Goal: Transaction & Acquisition: Book appointment/travel/reservation

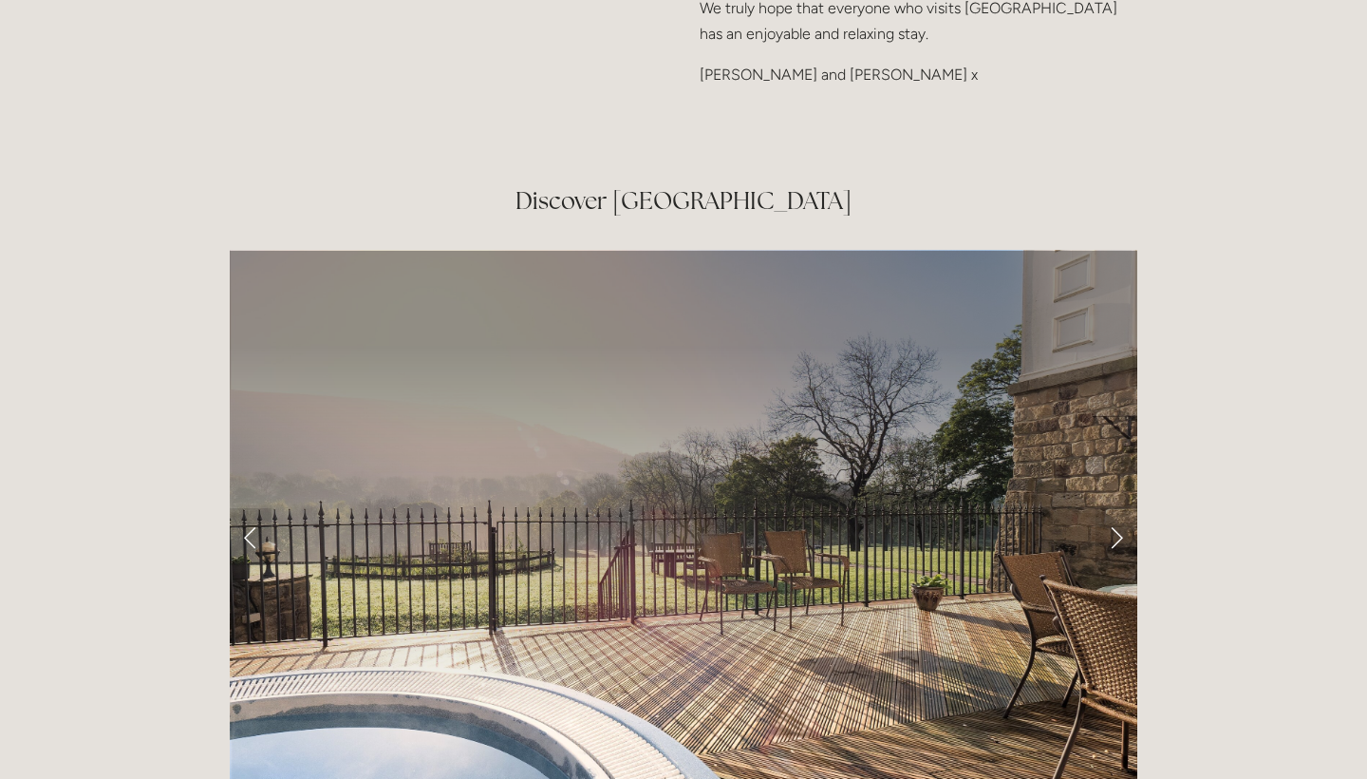
scroll to position [3024, 0]
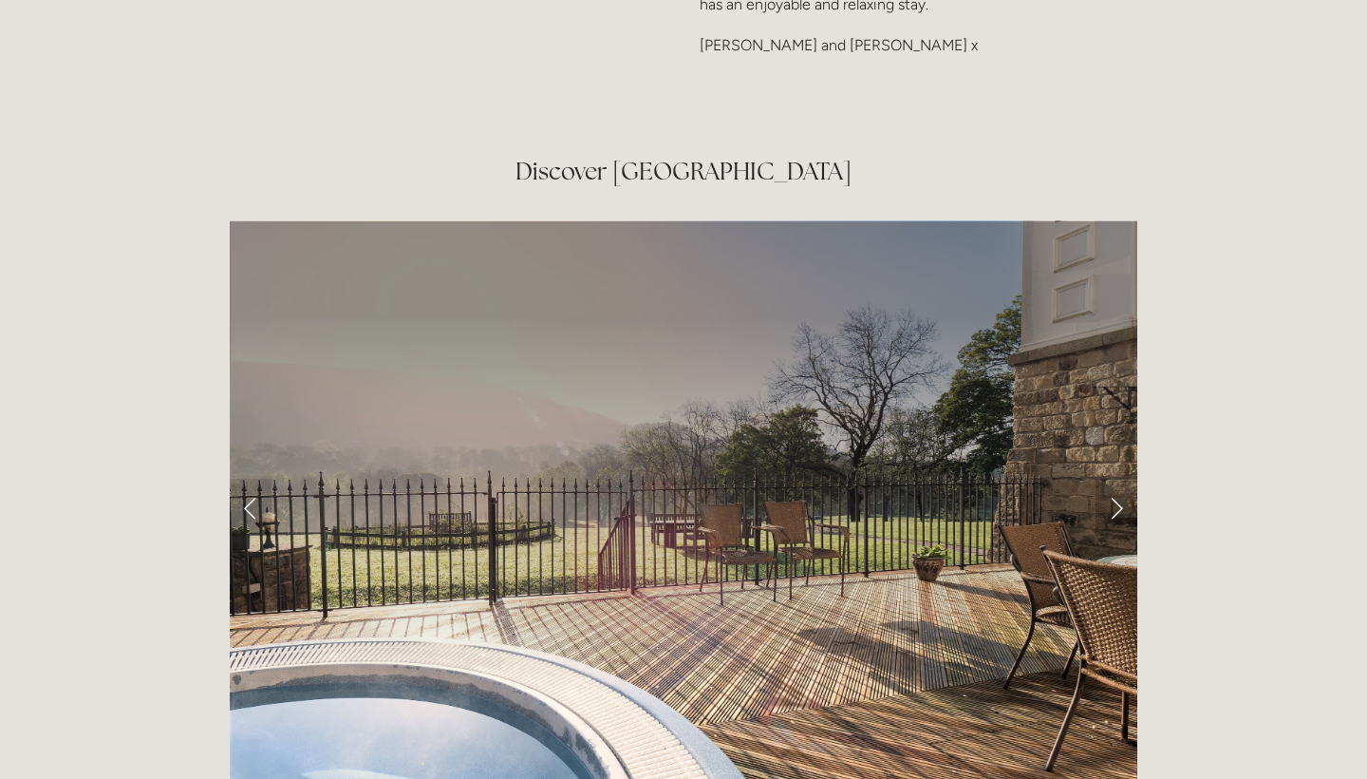
click at [1117, 478] on link "Next Slide" at bounding box center [1117, 506] width 42 height 57
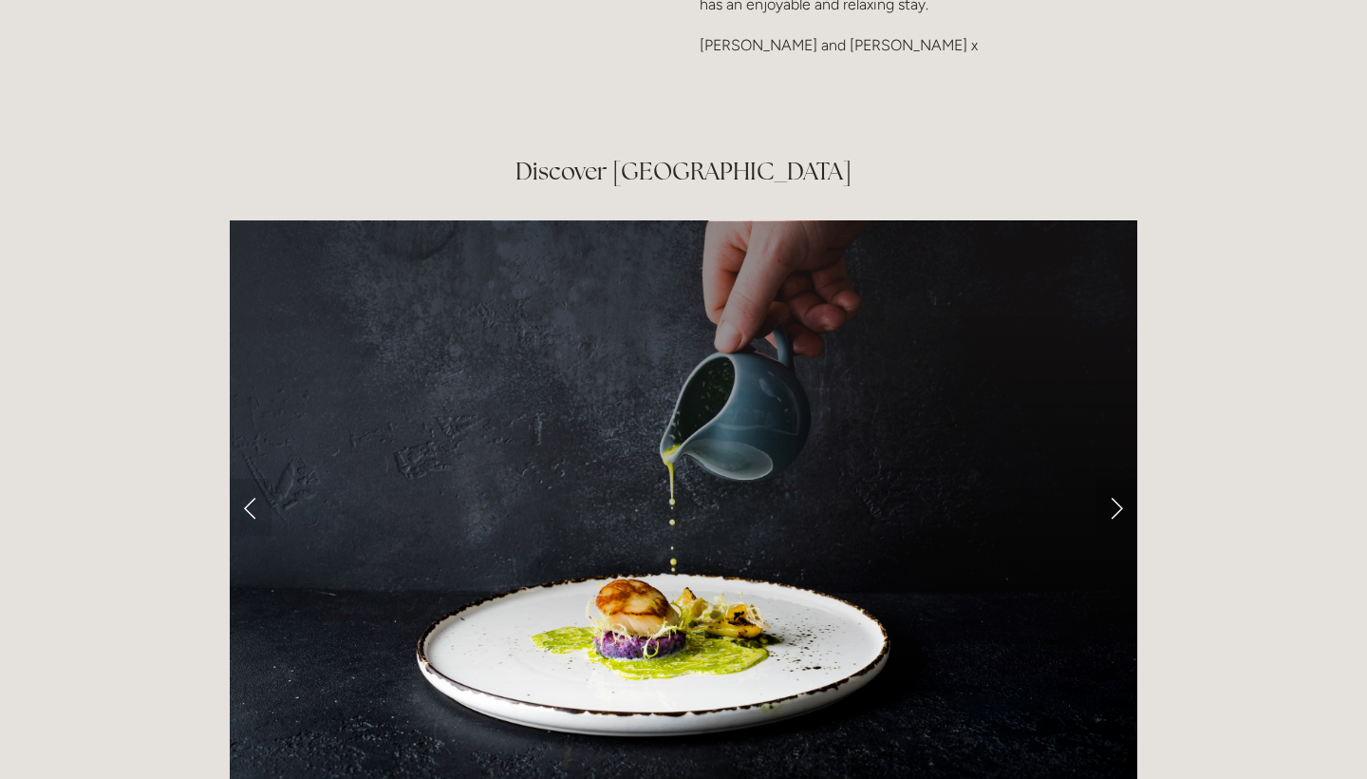
click at [1117, 478] on link "Next Slide" at bounding box center [1117, 506] width 42 height 57
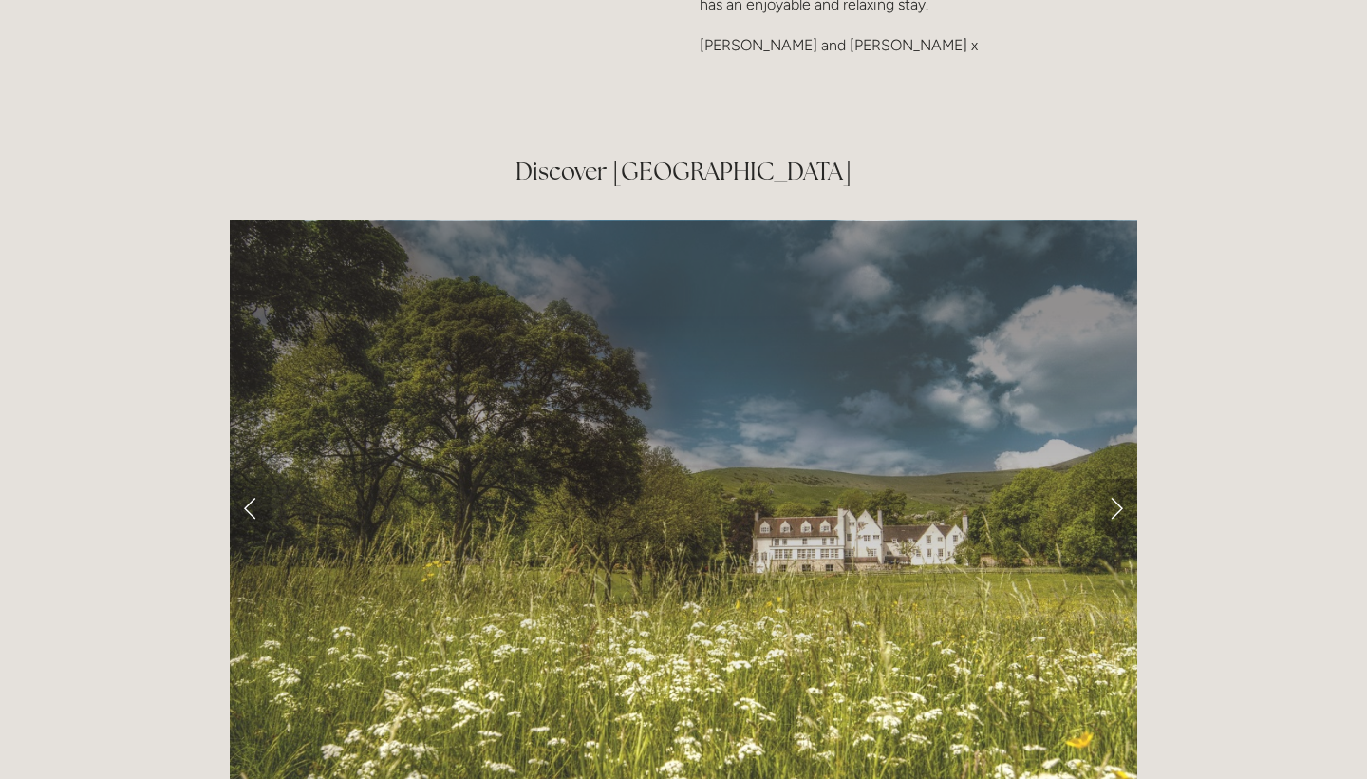
click at [1117, 478] on link "Next Slide" at bounding box center [1117, 506] width 42 height 57
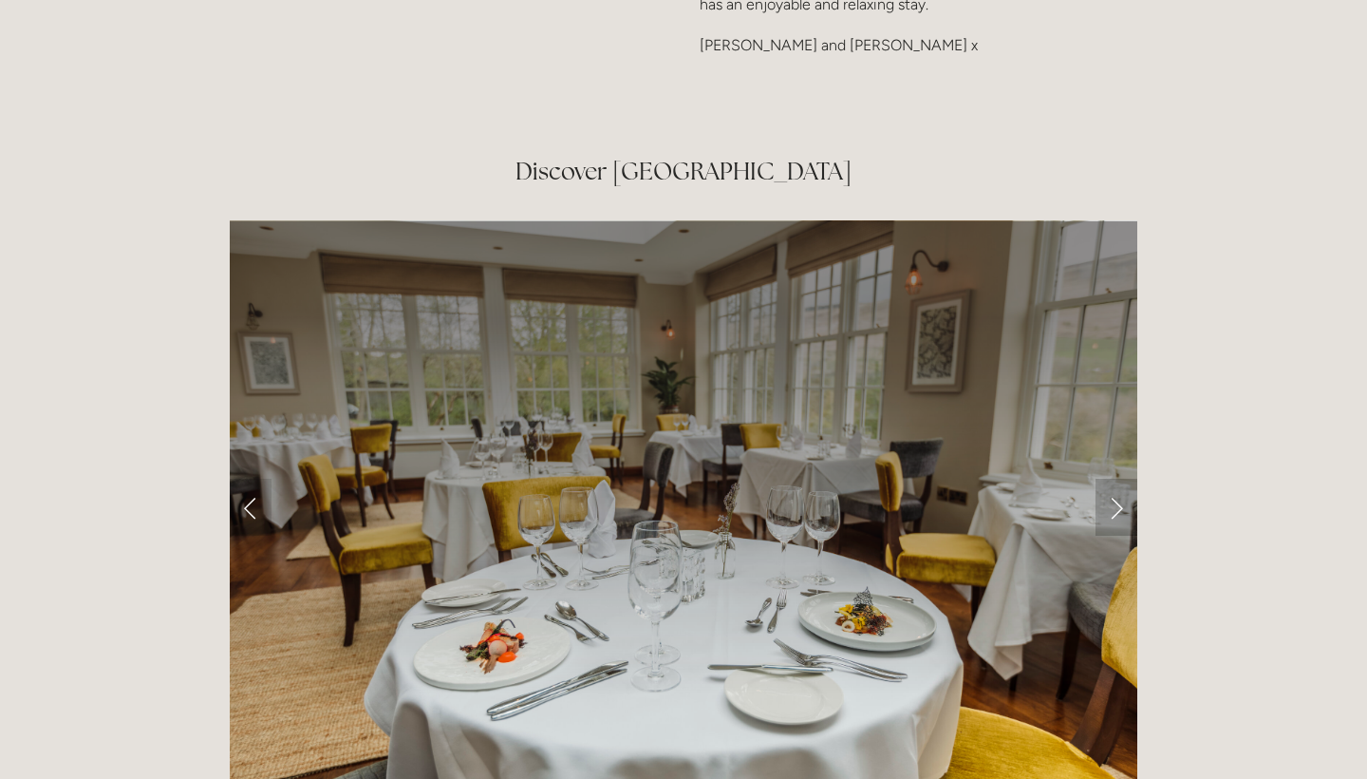
click at [1117, 478] on link "Next Slide" at bounding box center [1117, 506] width 42 height 57
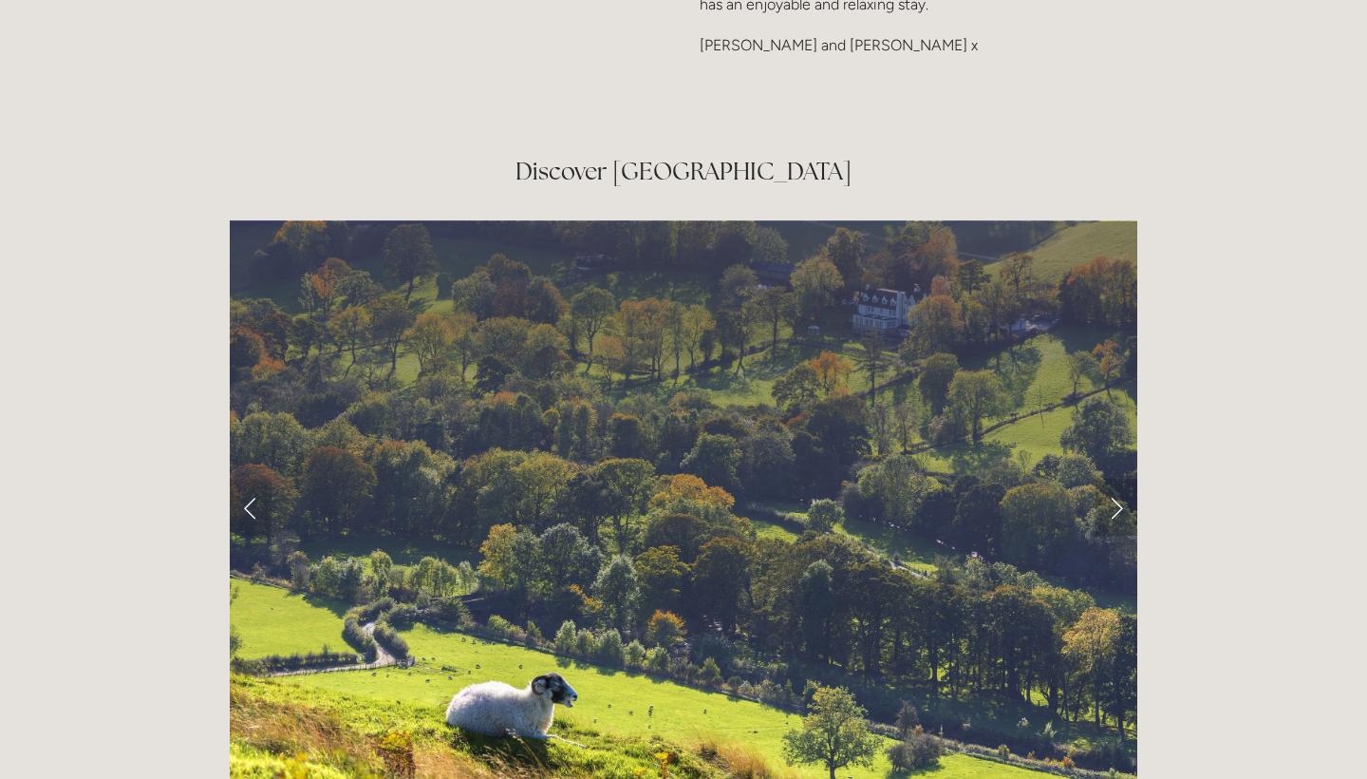
click at [1117, 478] on link "Next Slide" at bounding box center [1117, 506] width 42 height 57
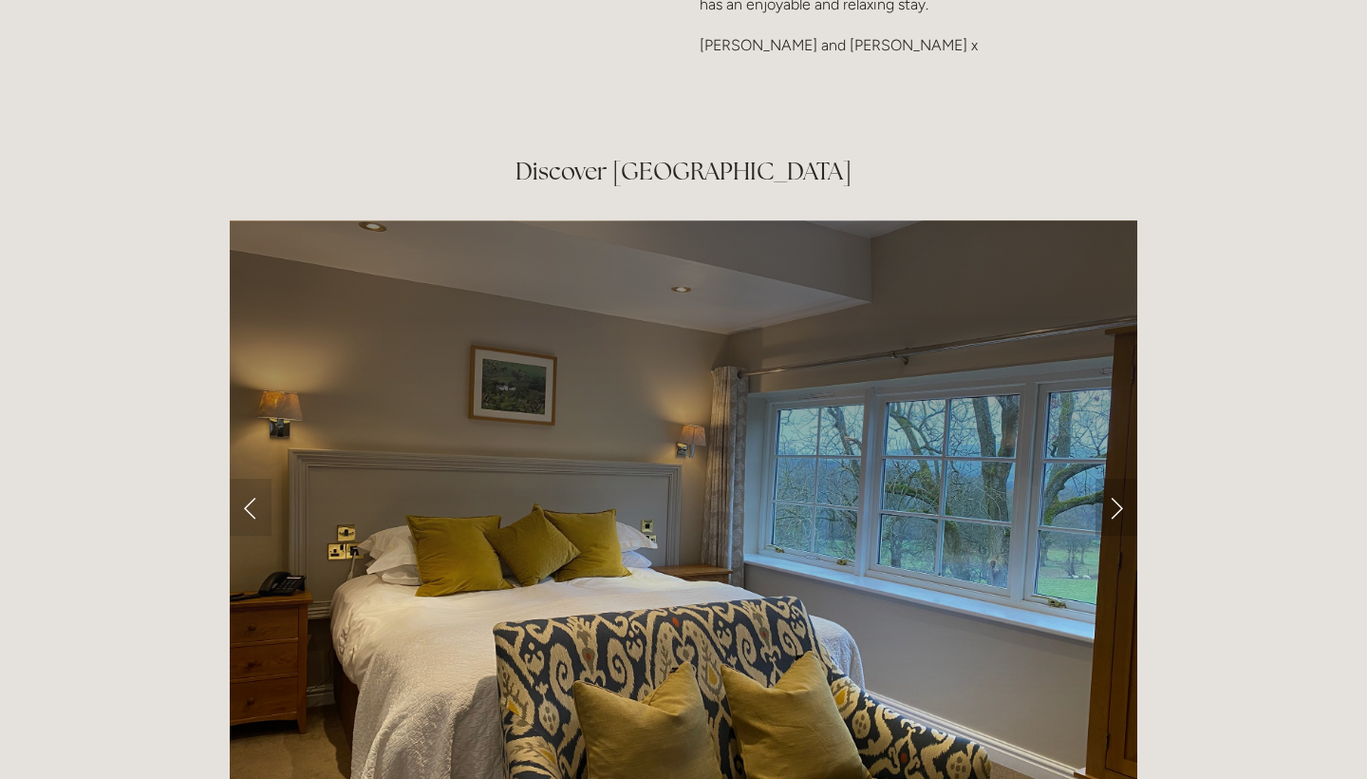
click at [1117, 478] on link "Next Slide" at bounding box center [1117, 506] width 42 height 57
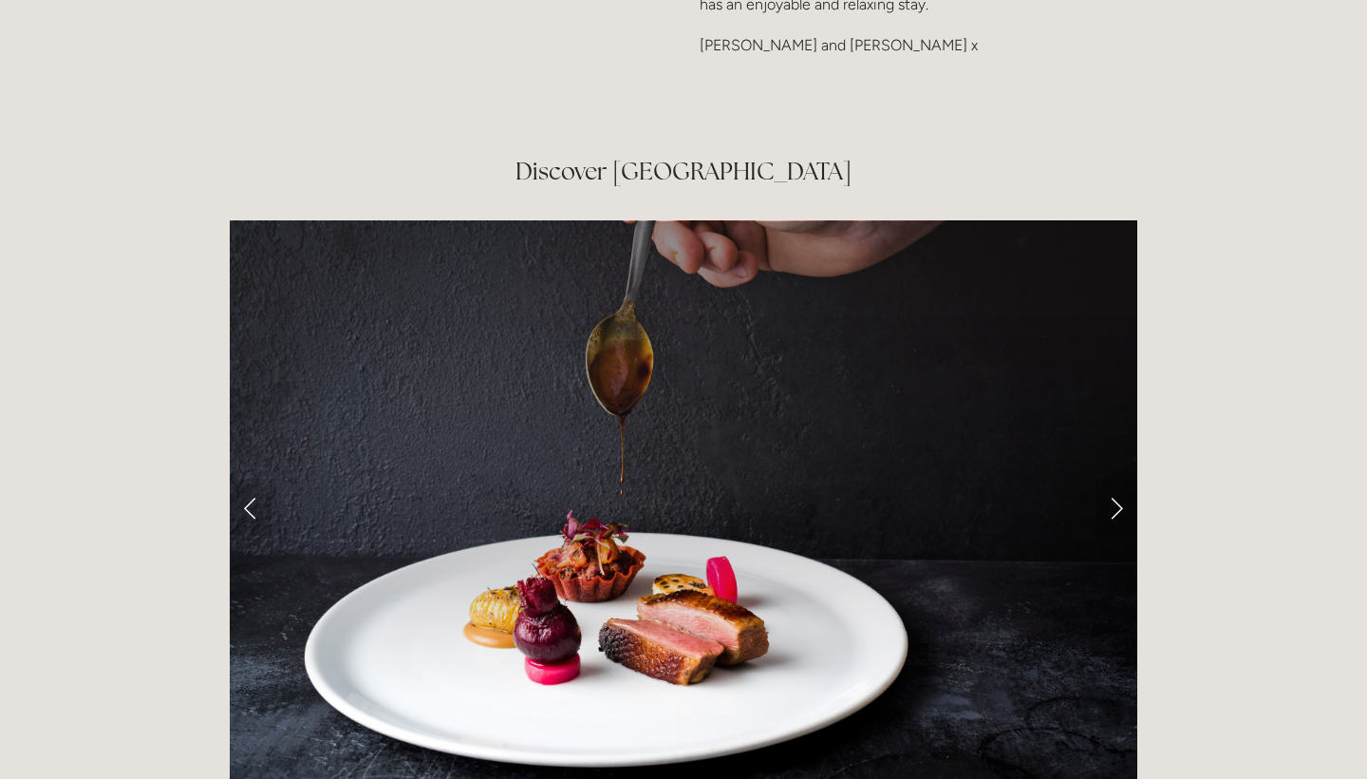
click at [1117, 478] on link "Next Slide" at bounding box center [1117, 506] width 42 height 57
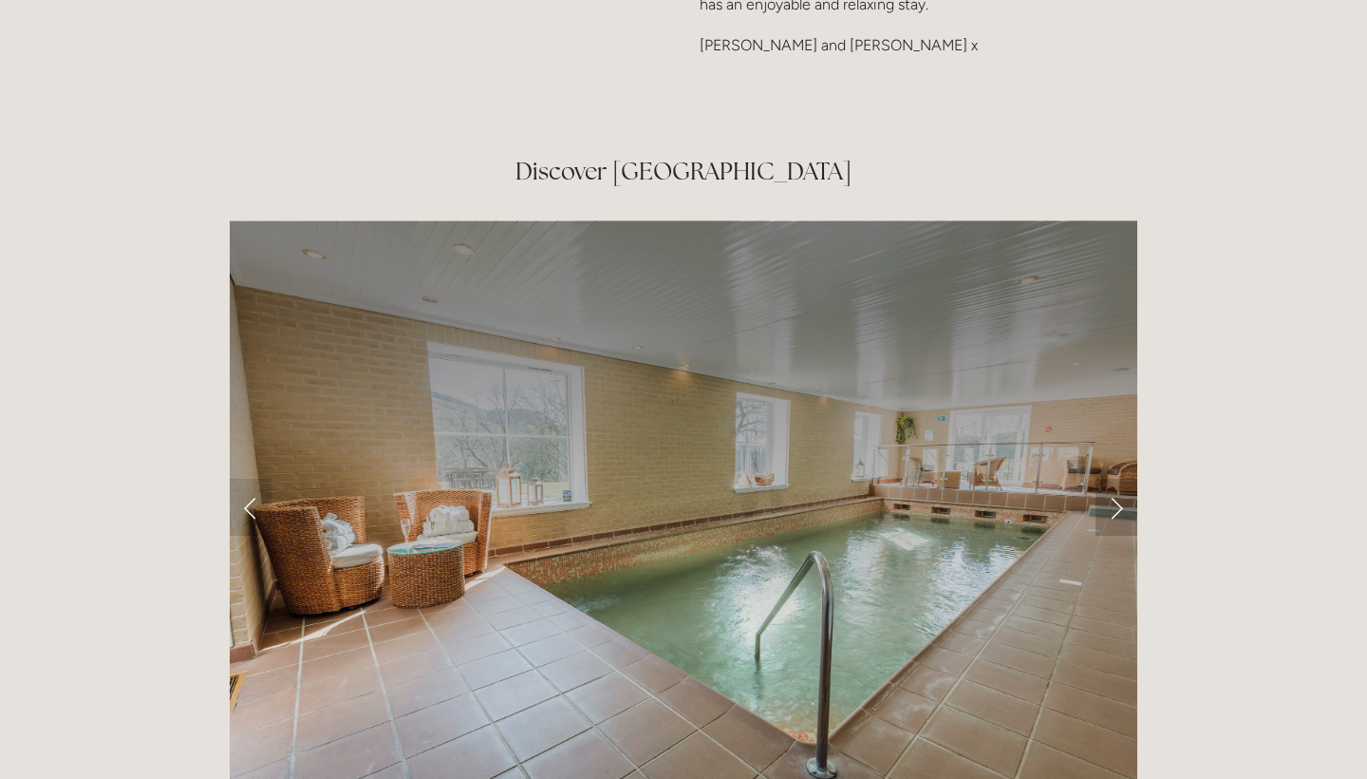
click at [1117, 478] on link "Next Slide" at bounding box center [1117, 506] width 42 height 57
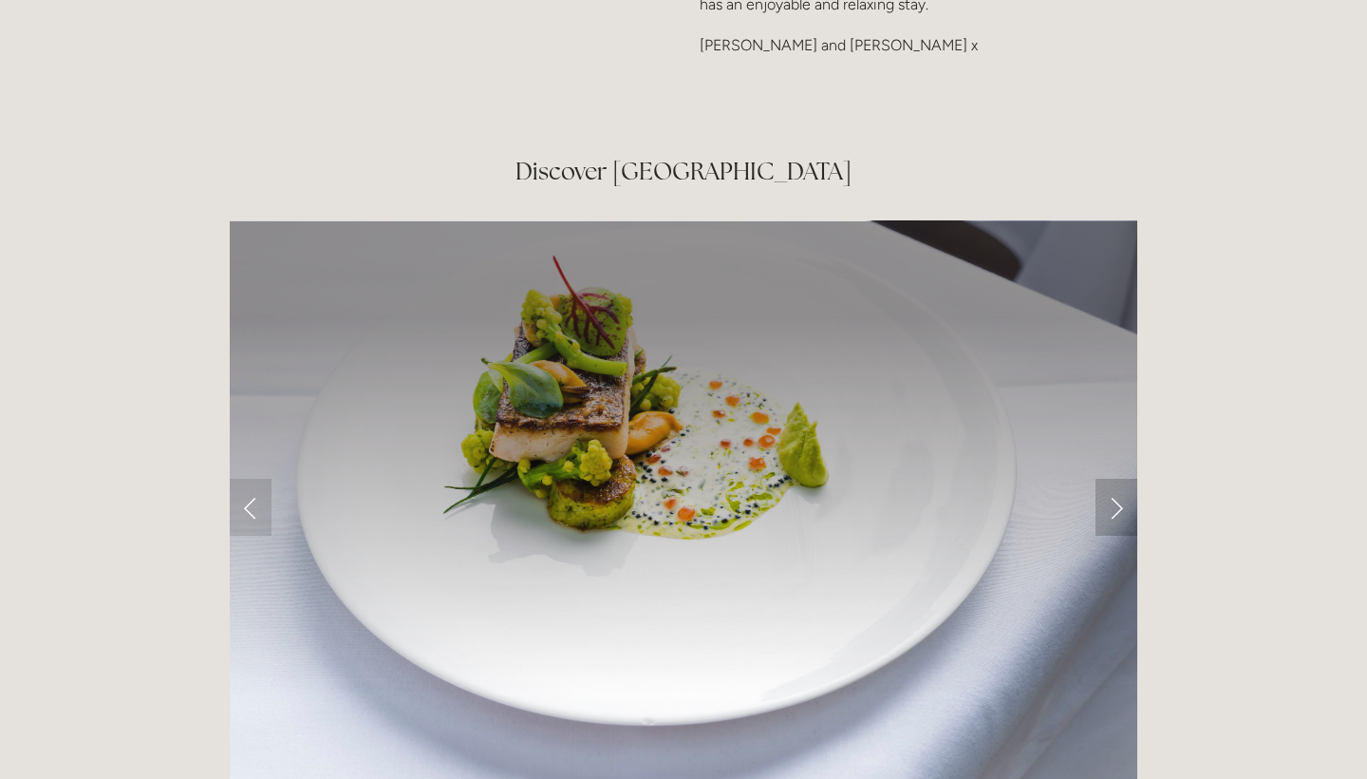
click at [1117, 478] on link "Next Slide" at bounding box center [1117, 506] width 42 height 57
click at [1116, 478] on link "Next Slide" at bounding box center [1117, 506] width 42 height 57
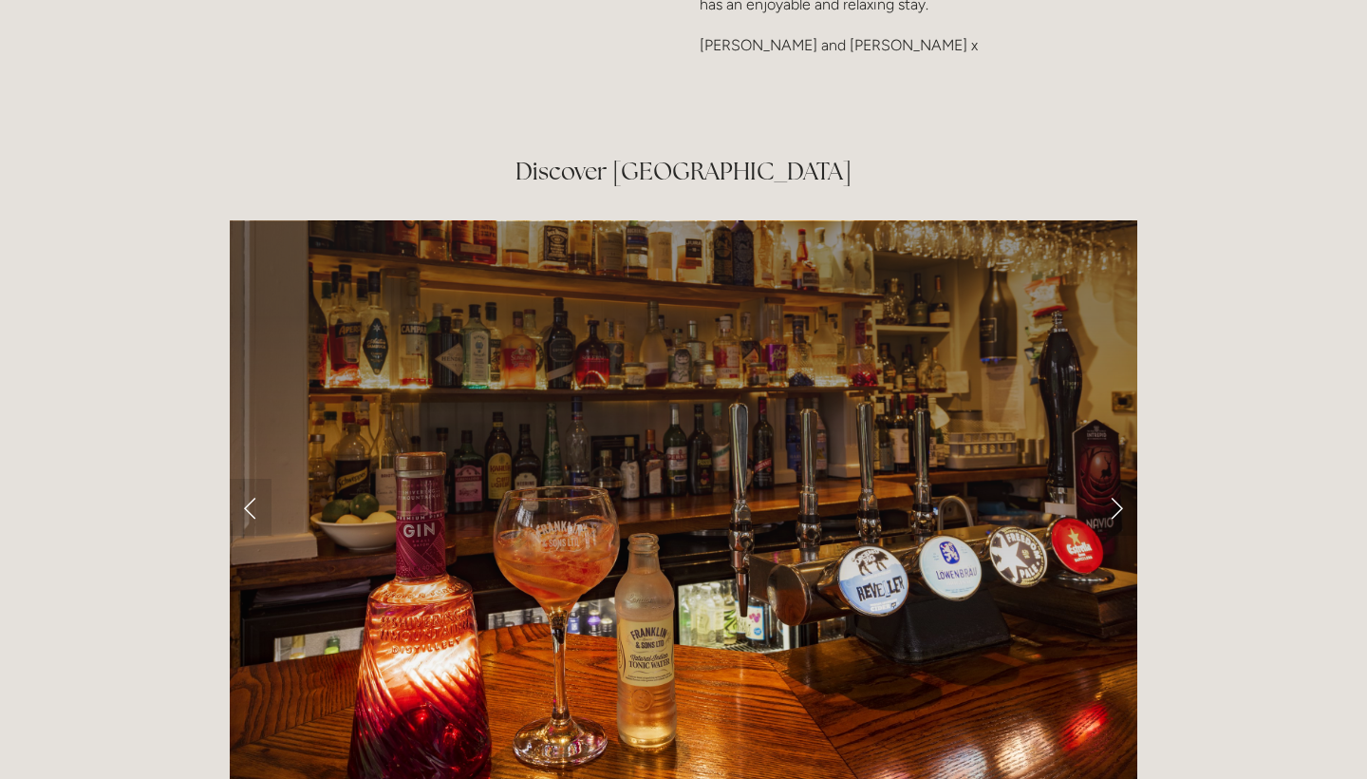
click at [1116, 478] on link "Next Slide" at bounding box center [1117, 506] width 42 height 57
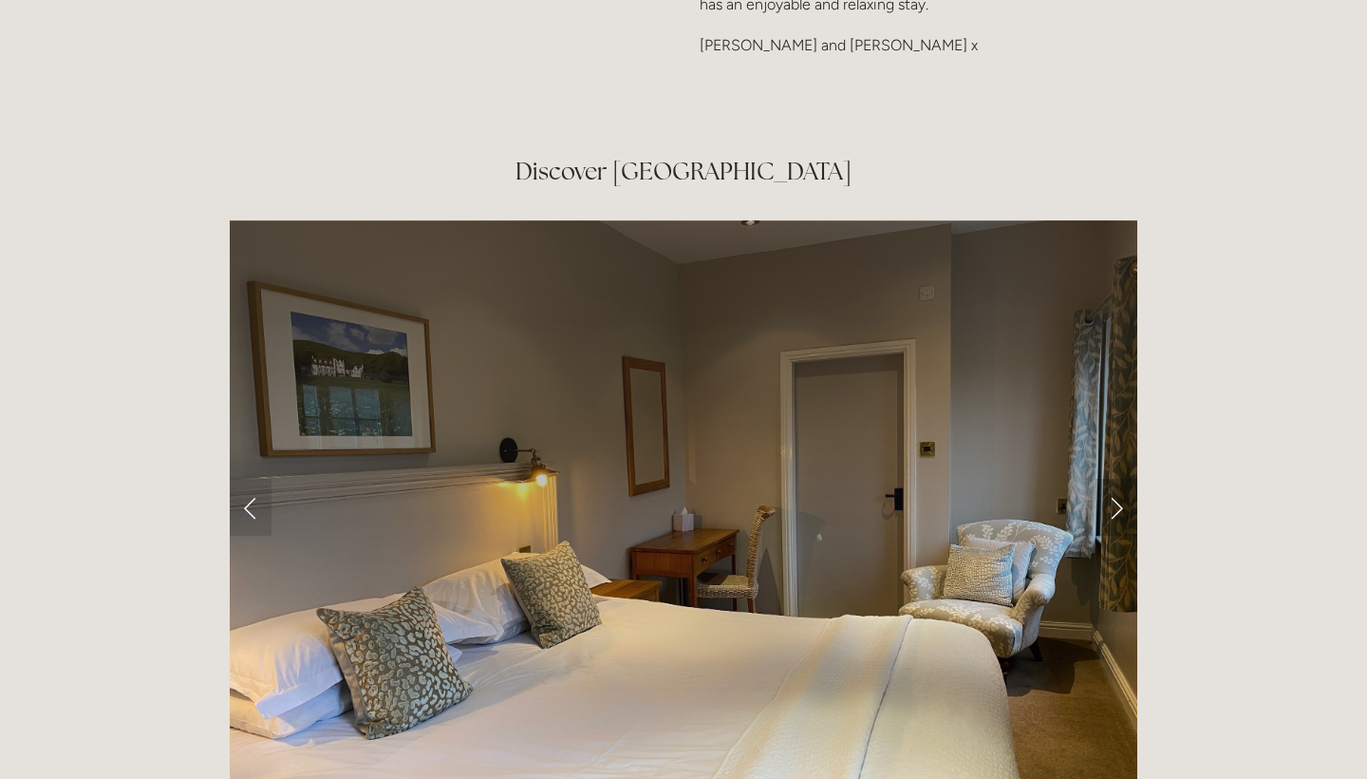
click at [1116, 478] on link "Next Slide" at bounding box center [1117, 506] width 42 height 57
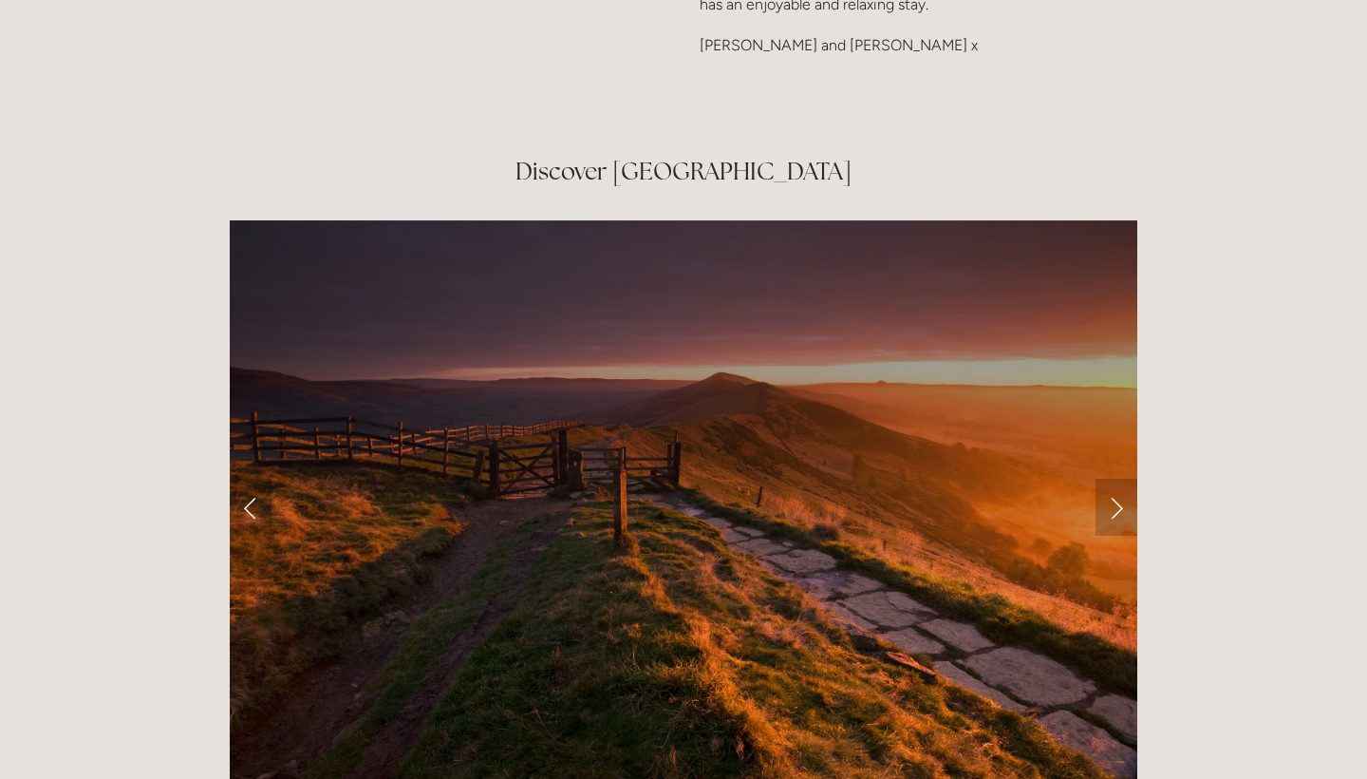
click at [1116, 478] on link "Next Slide" at bounding box center [1117, 506] width 42 height 57
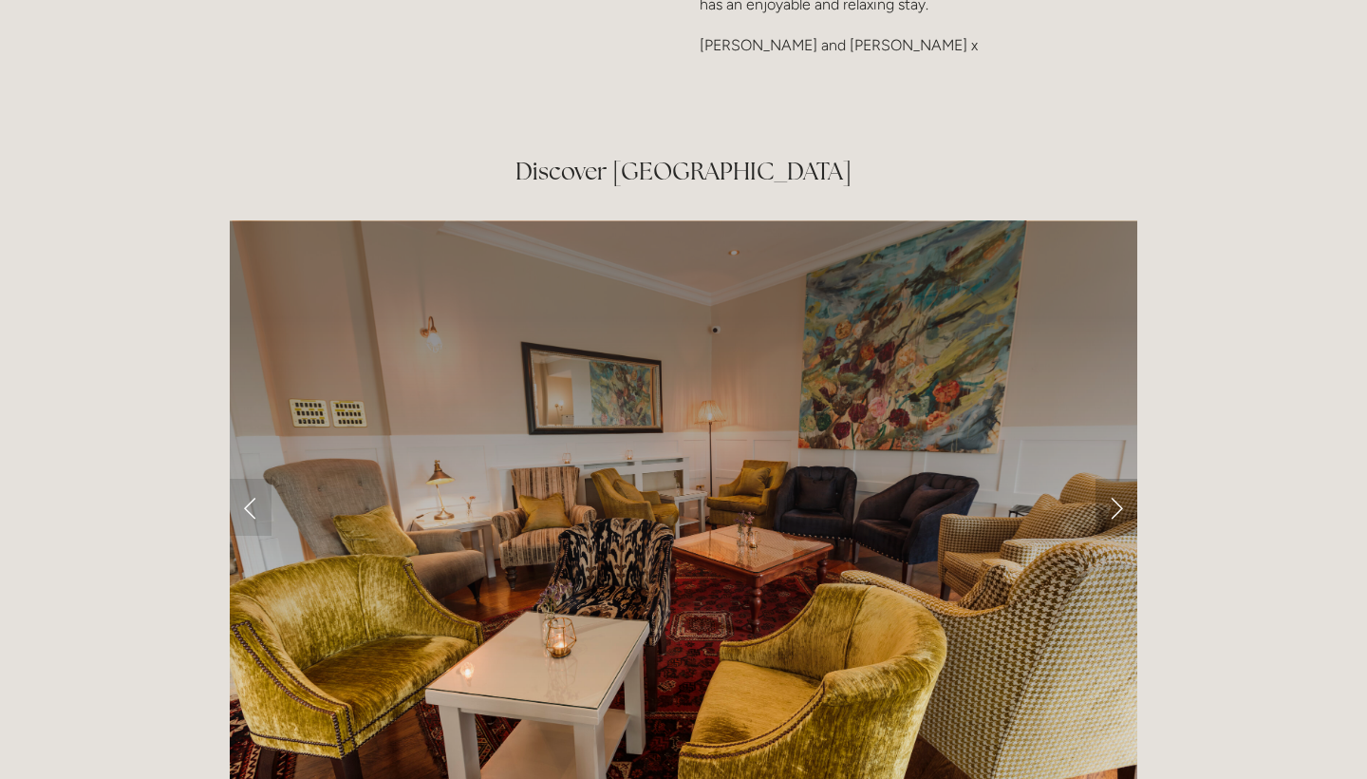
click at [1116, 478] on link "Next Slide" at bounding box center [1117, 506] width 42 height 57
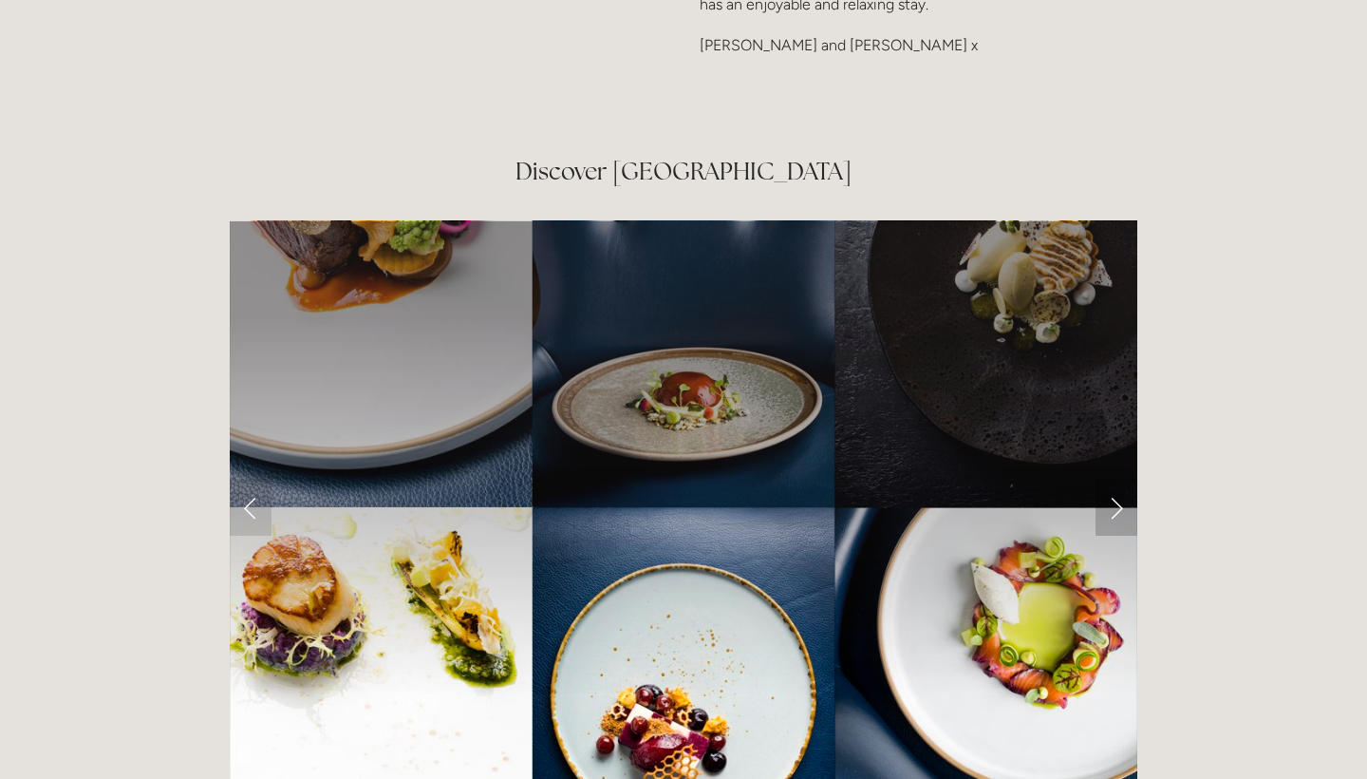
click at [1116, 478] on link "Next Slide" at bounding box center [1117, 506] width 42 height 57
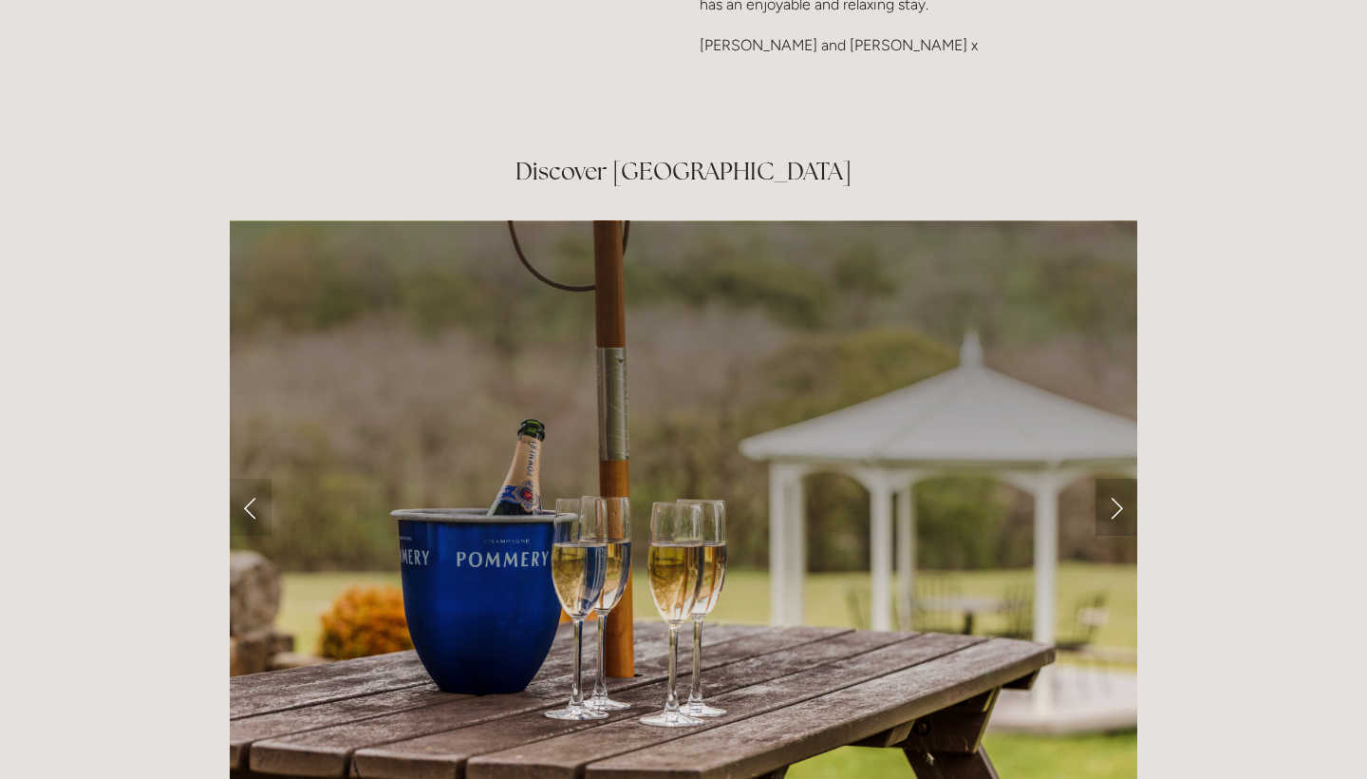
click at [1116, 478] on link "Next Slide" at bounding box center [1117, 506] width 42 height 57
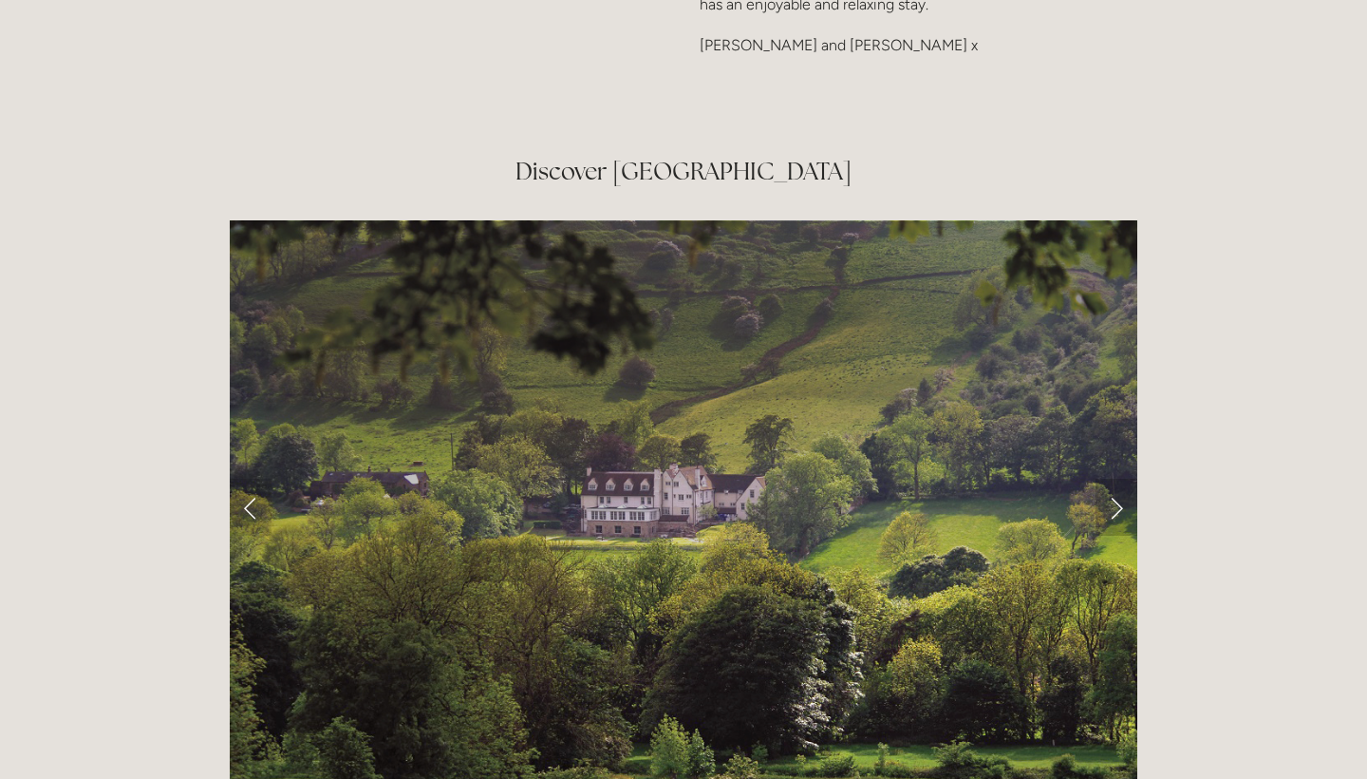
click at [1116, 478] on link "Next Slide" at bounding box center [1117, 506] width 42 height 57
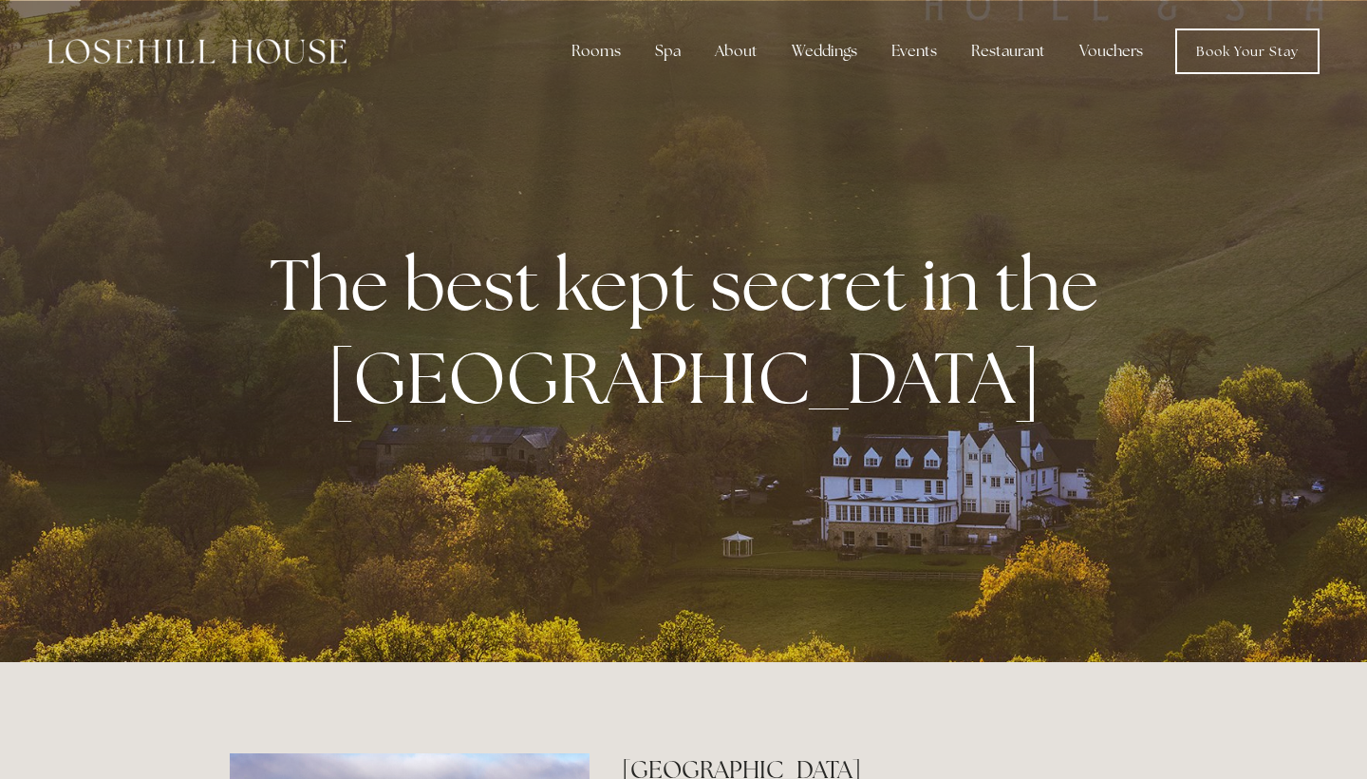
scroll to position [0, 0]
click at [1263, 42] on link "Book Your Stay" at bounding box center [1247, 51] width 144 height 46
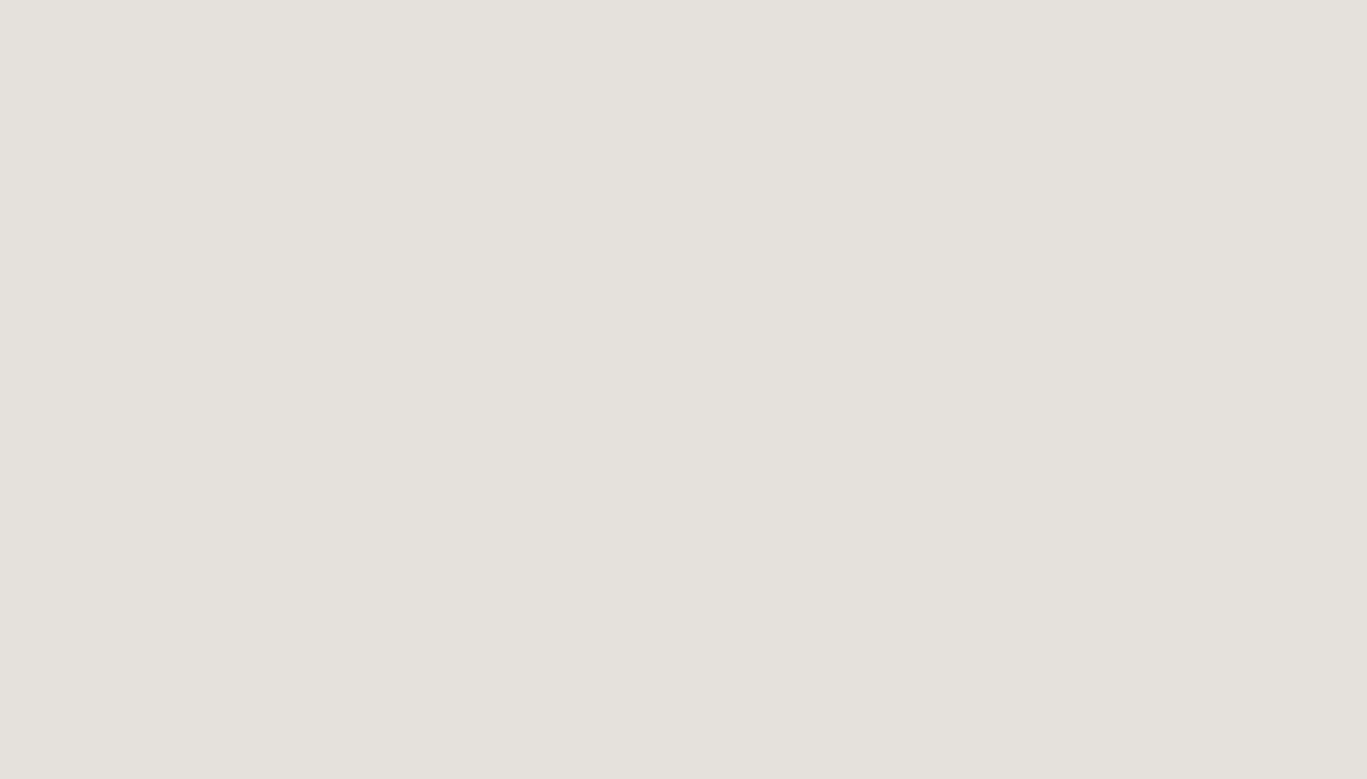
scroll to position [629, 0]
